Goal: Information Seeking & Learning: Learn about a topic

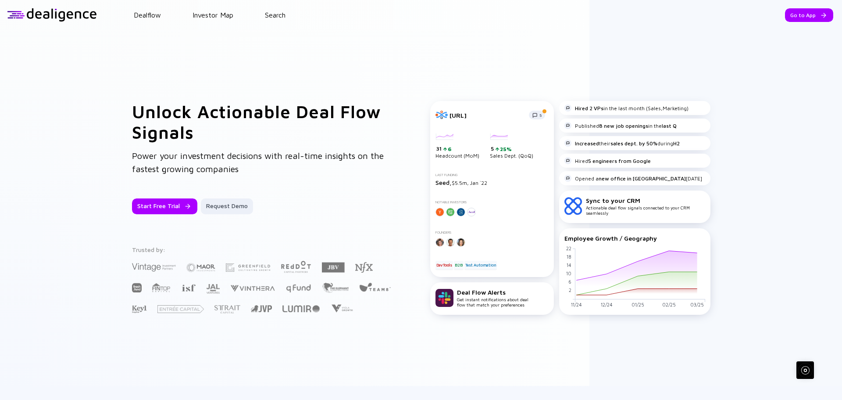
click at [797, 17] on div "Go to App" at bounding box center [809, 15] width 48 height 14
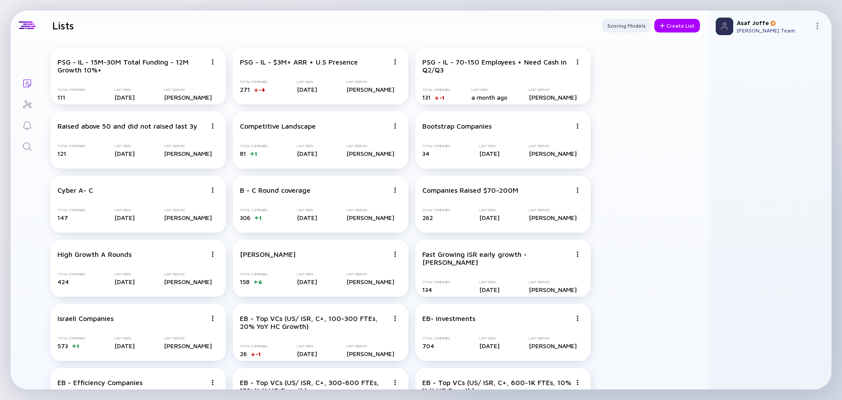
click at [30, 148] on icon "Search" at bounding box center [27, 146] width 11 height 11
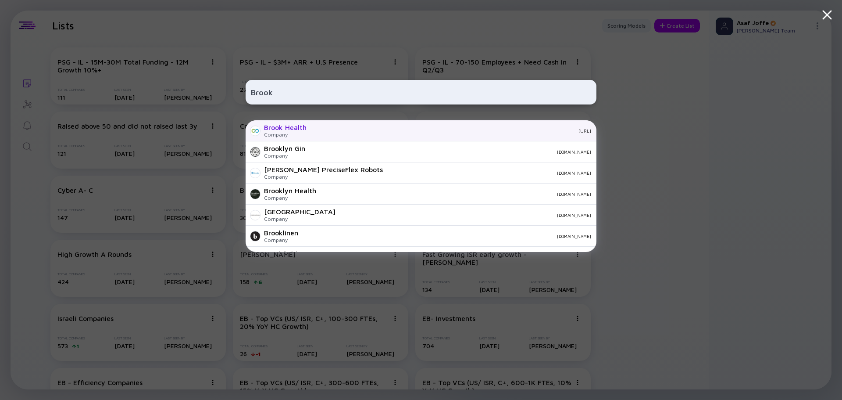
type input "Brook"
click at [278, 130] on div "Brook Health" at bounding box center [285, 127] width 43 height 8
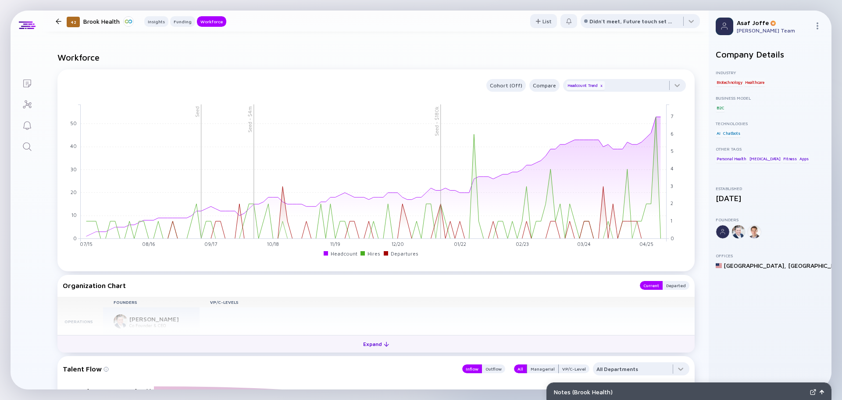
scroll to position [749, 0]
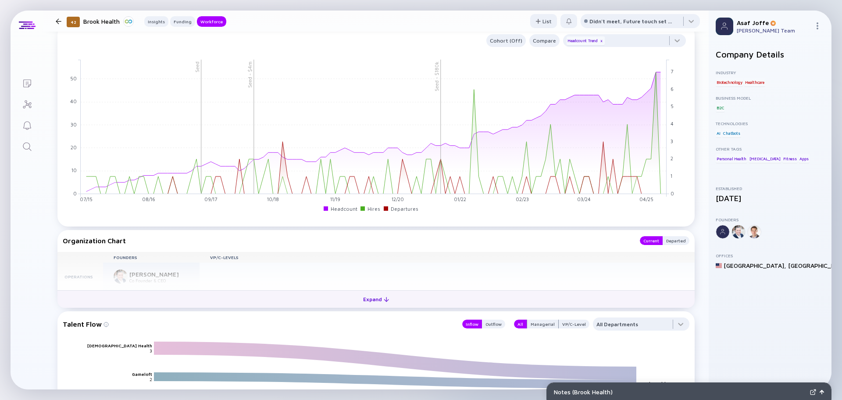
click at [301, 300] on button "Expand" at bounding box center [375, 299] width 637 height 18
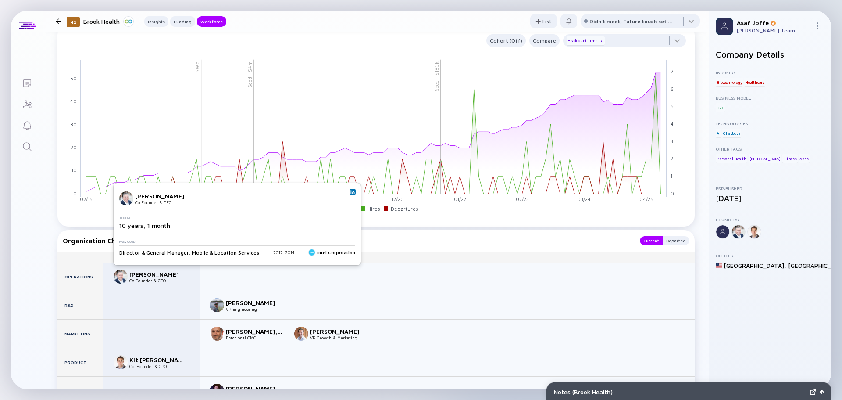
click at [350, 190] on img at bounding box center [352, 191] width 4 height 4
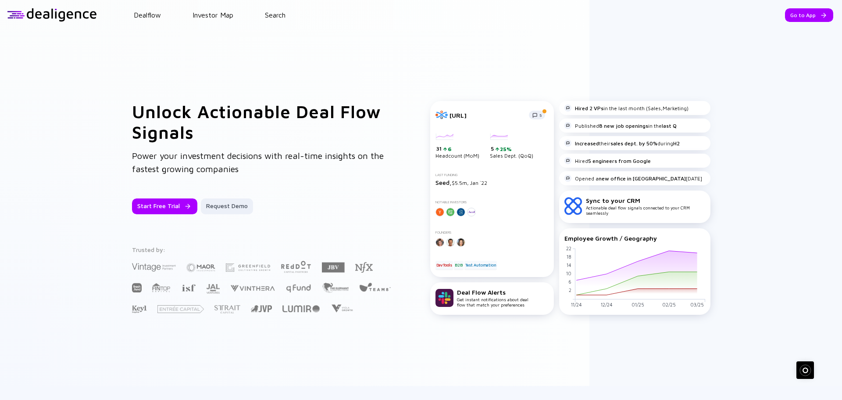
click at [794, 11] on div "Go to App" at bounding box center [809, 15] width 48 height 14
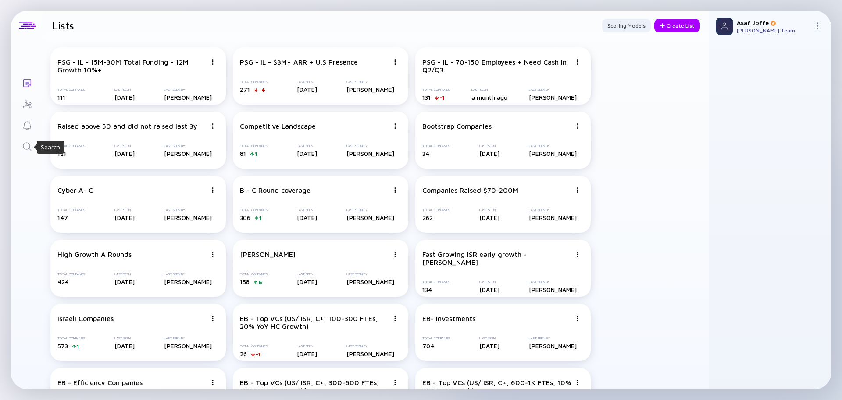
click at [25, 146] on icon "Search" at bounding box center [27, 146] width 11 height 11
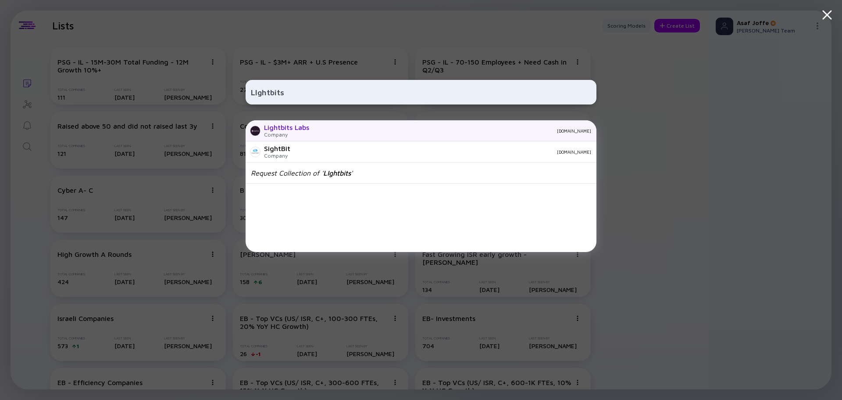
type input "LIghtbits"
click at [272, 131] on div "Lightbits Labs" at bounding box center [286, 127] width 45 height 8
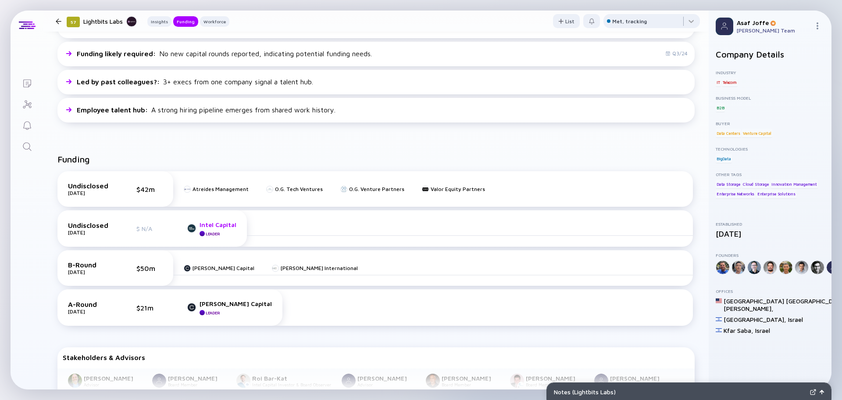
scroll to position [252, 0]
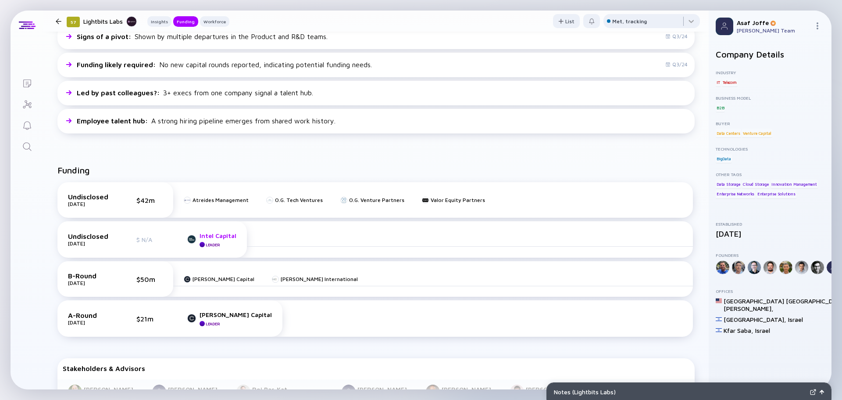
click at [212, 237] on div "Intel Capital" at bounding box center [218, 235] width 37 height 7
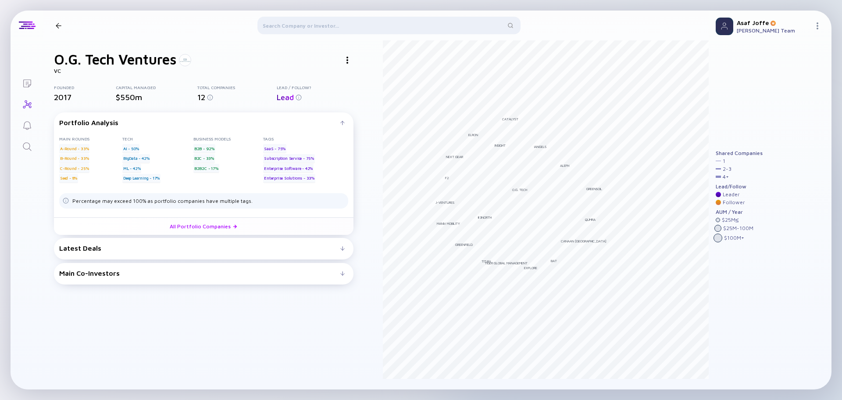
click at [346, 59] on div at bounding box center [347, 60] width 12 height 12
click at [349, 79] on div at bounding box center [347, 77] width 8 height 9
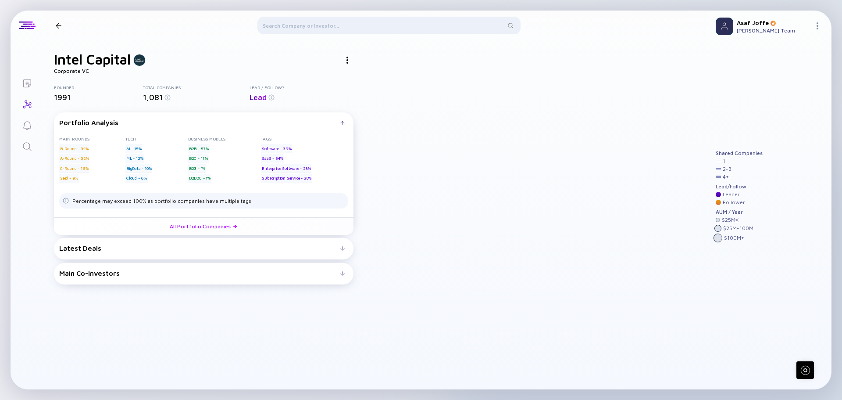
click at [345, 62] on div at bounding box center [347, 60] width 12 height 12
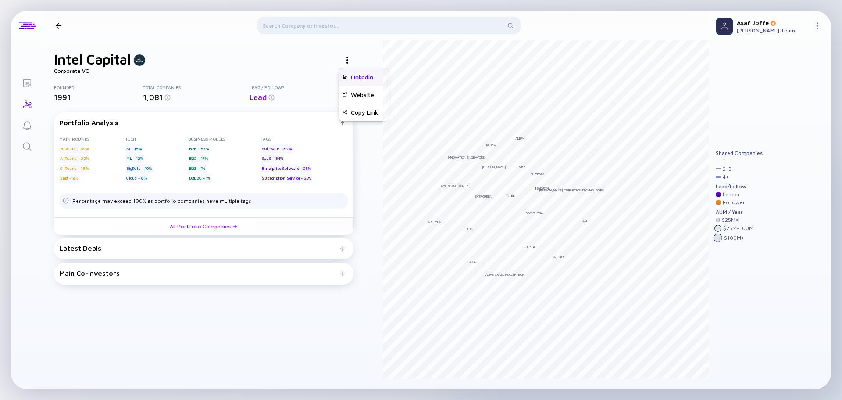
click at [352, 75] on div "Linkedin" at bounding box center [364, 77] width 50 height 18
